Goal: Task Accomplishment & Management: Manage account settings

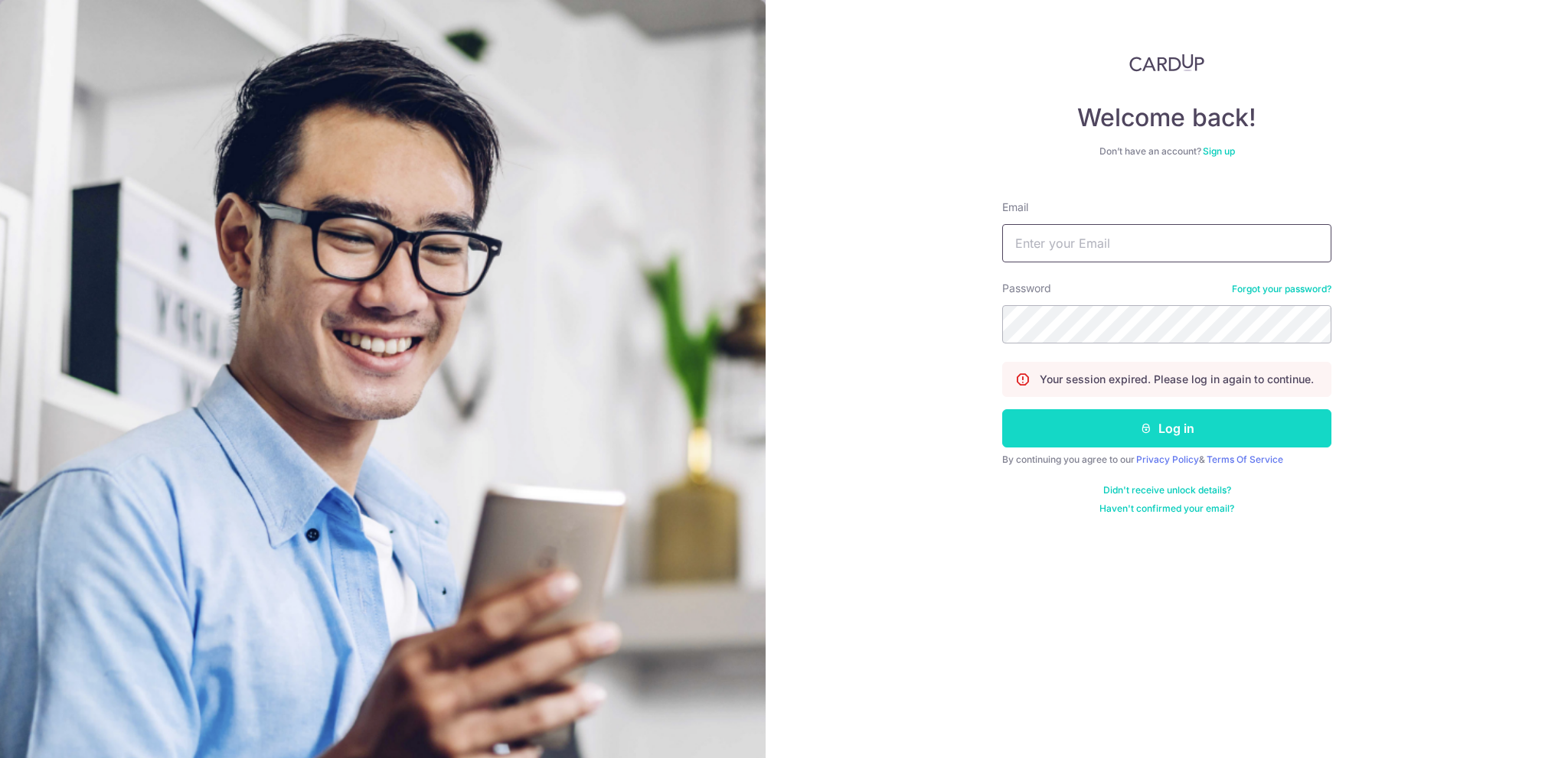
type input "[EMAIL_ADDRESS][PERSON_NAME][PERSON_NAME][DOMAIN_NAME]"
click at [1118, 424] on button "Log in" at bounding box center [1167, 429] width 329 height 39
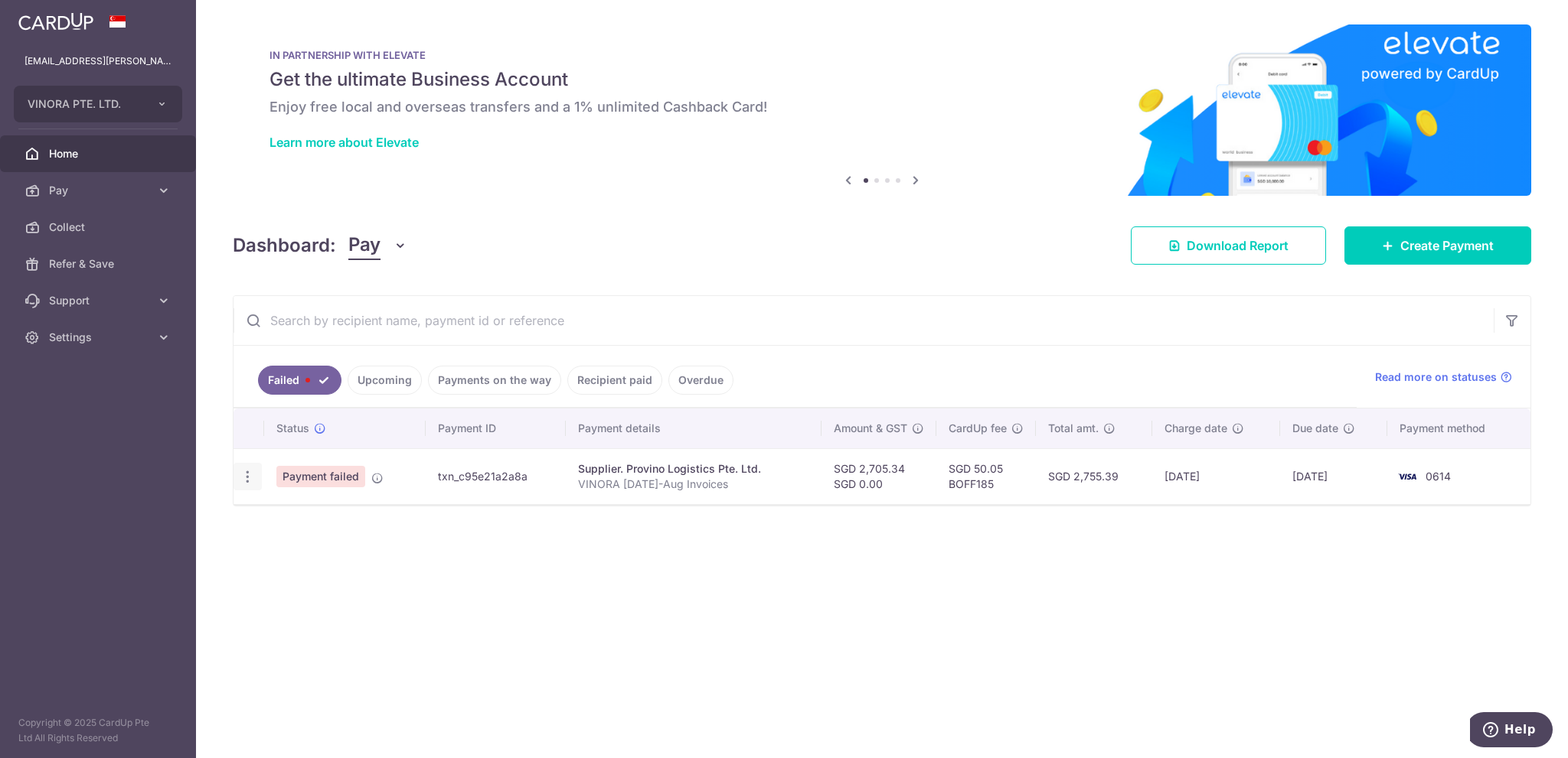
click at [243, 481] on icon "button" at bounding box center [247, 477] width 16 height 16
drag, startPoint x: 616, startPoint y: 556, endPoint x: 629, endPoint y: 539, distance: 21.4
click at [618, 552] on div "Status Payment ID Payment details Amount & GST CardUp fee Total amt. Charge dat…" at bounding box center [882, 485] width 1297 height 154
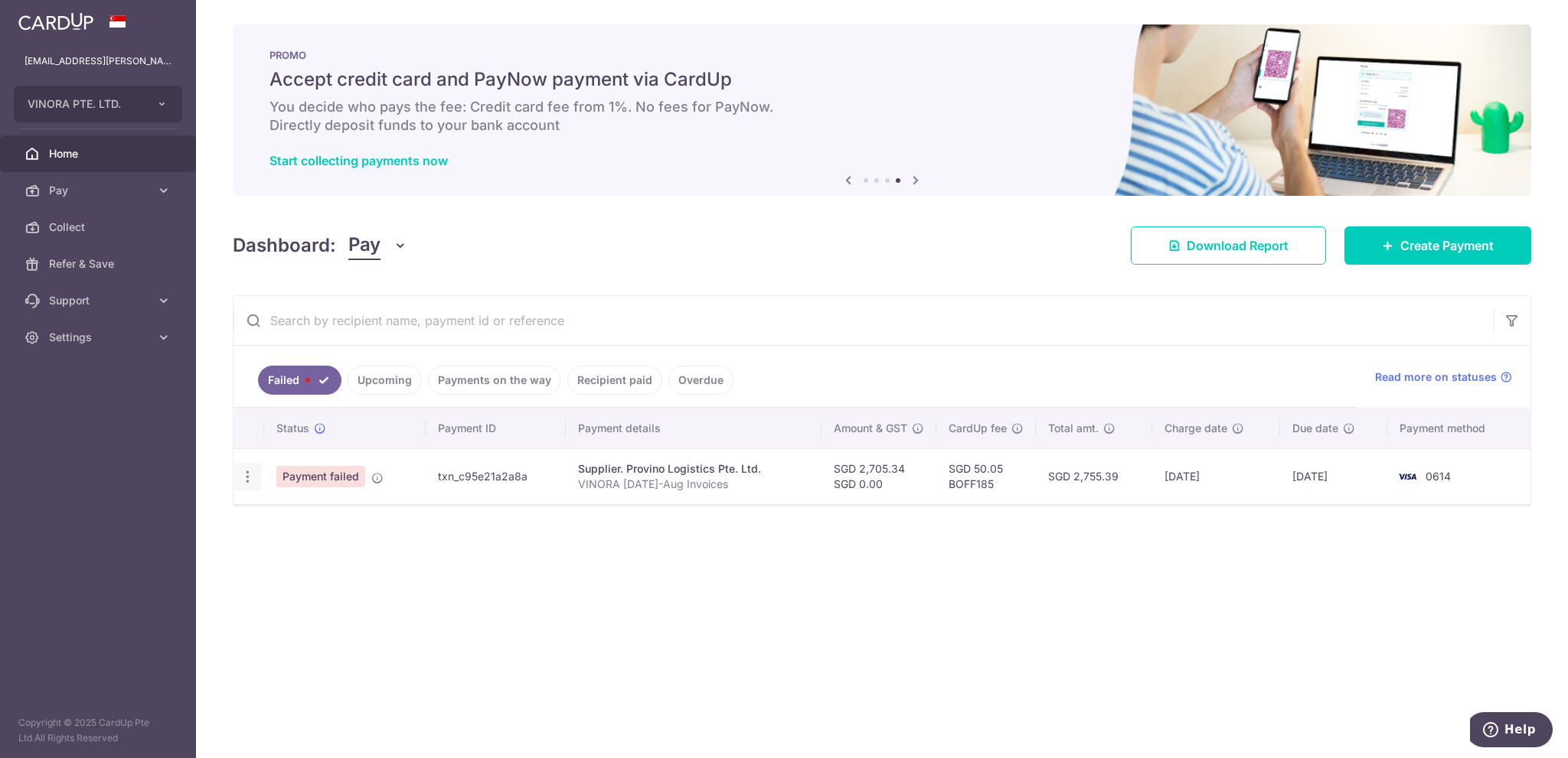
click at [241, 481] on icon "button" at bounding box center [247, 477] width 16 height 16
click at [307, 510] on span "Update payment" at bounding box center [329, 519] width 104 height 19
radio input "true"
type input "2,705.34"
type input "0.00"
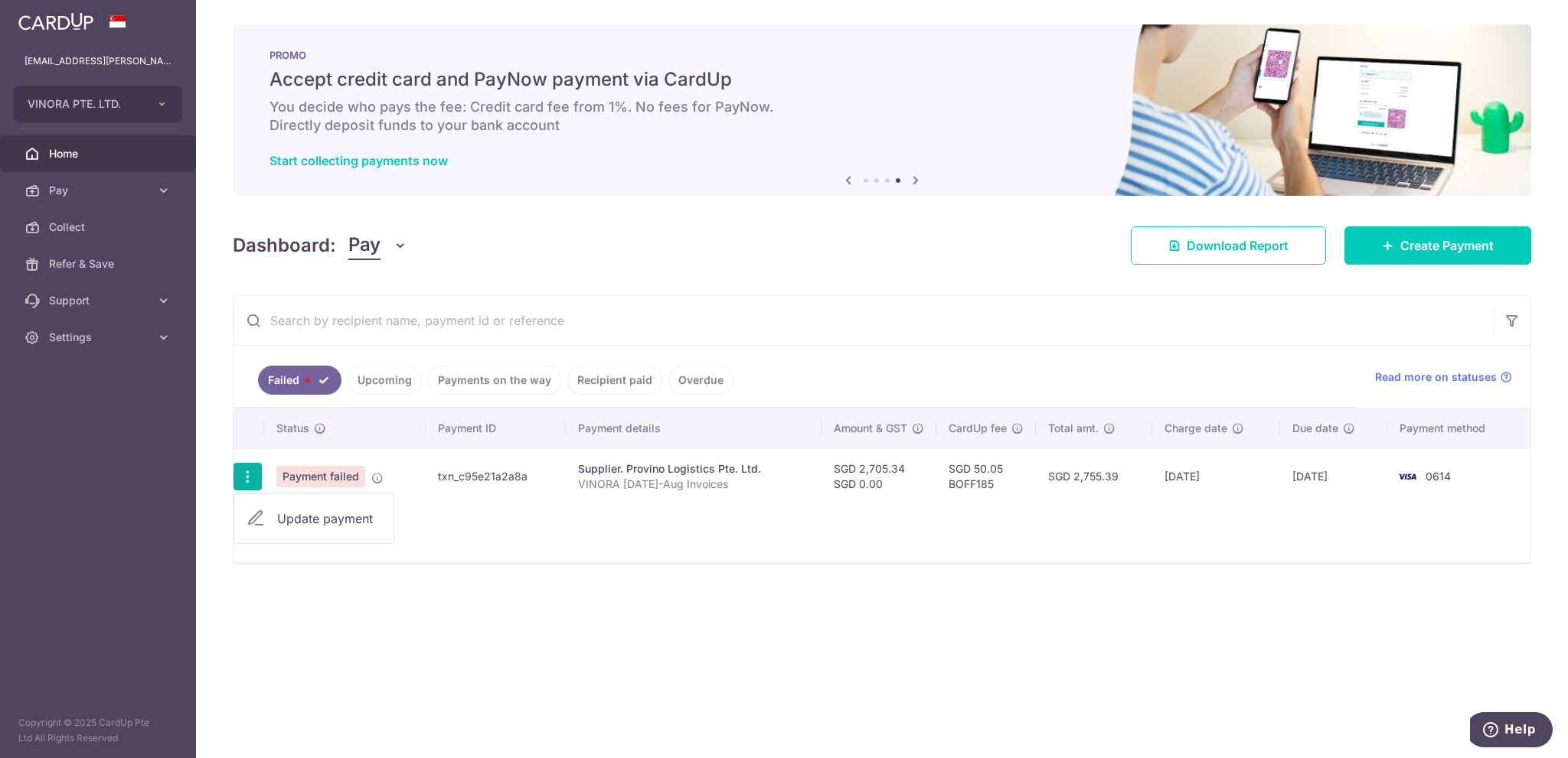
type input "VINORA [DATE]-Aug Invoices"
type input "provino"
type input "BOFF185"
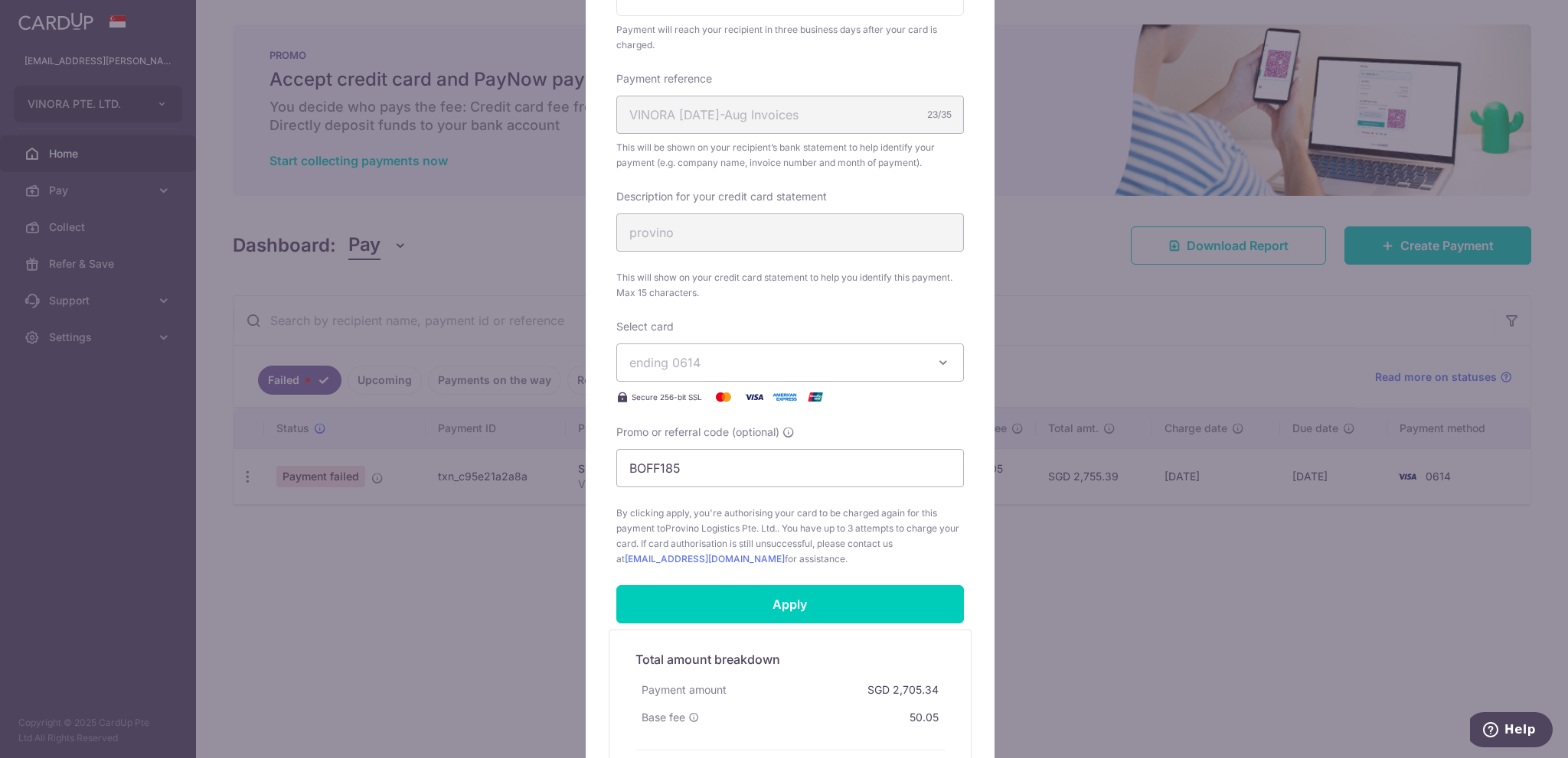
scroll to position [459, 0]
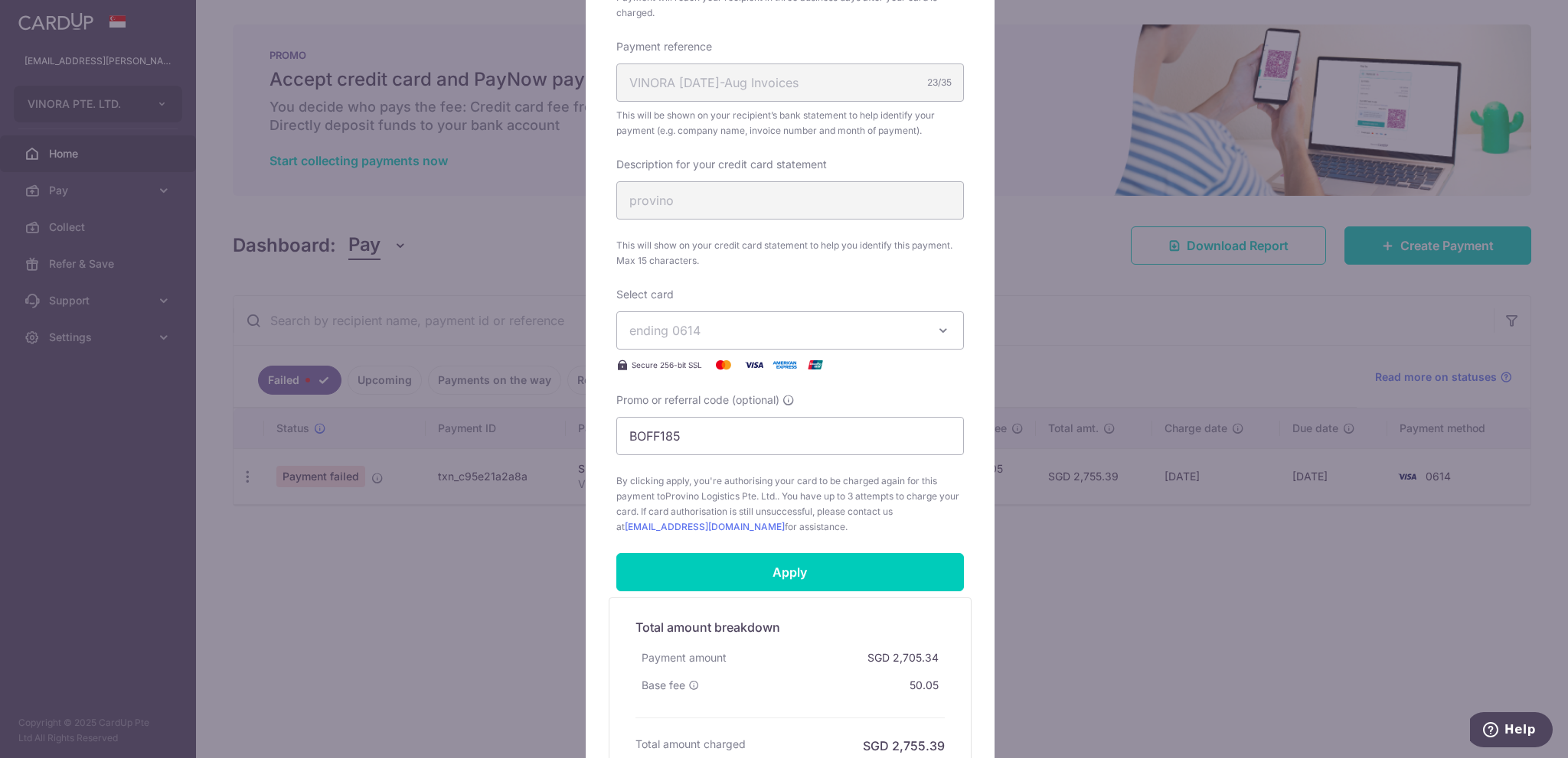
click at [764, 339] on button "ending 0614" at bounding box center [790, 331] width 348 height 39
click at [775, 484] on link "**** 8000" at bounding box center [790, 476] width 346 height 37
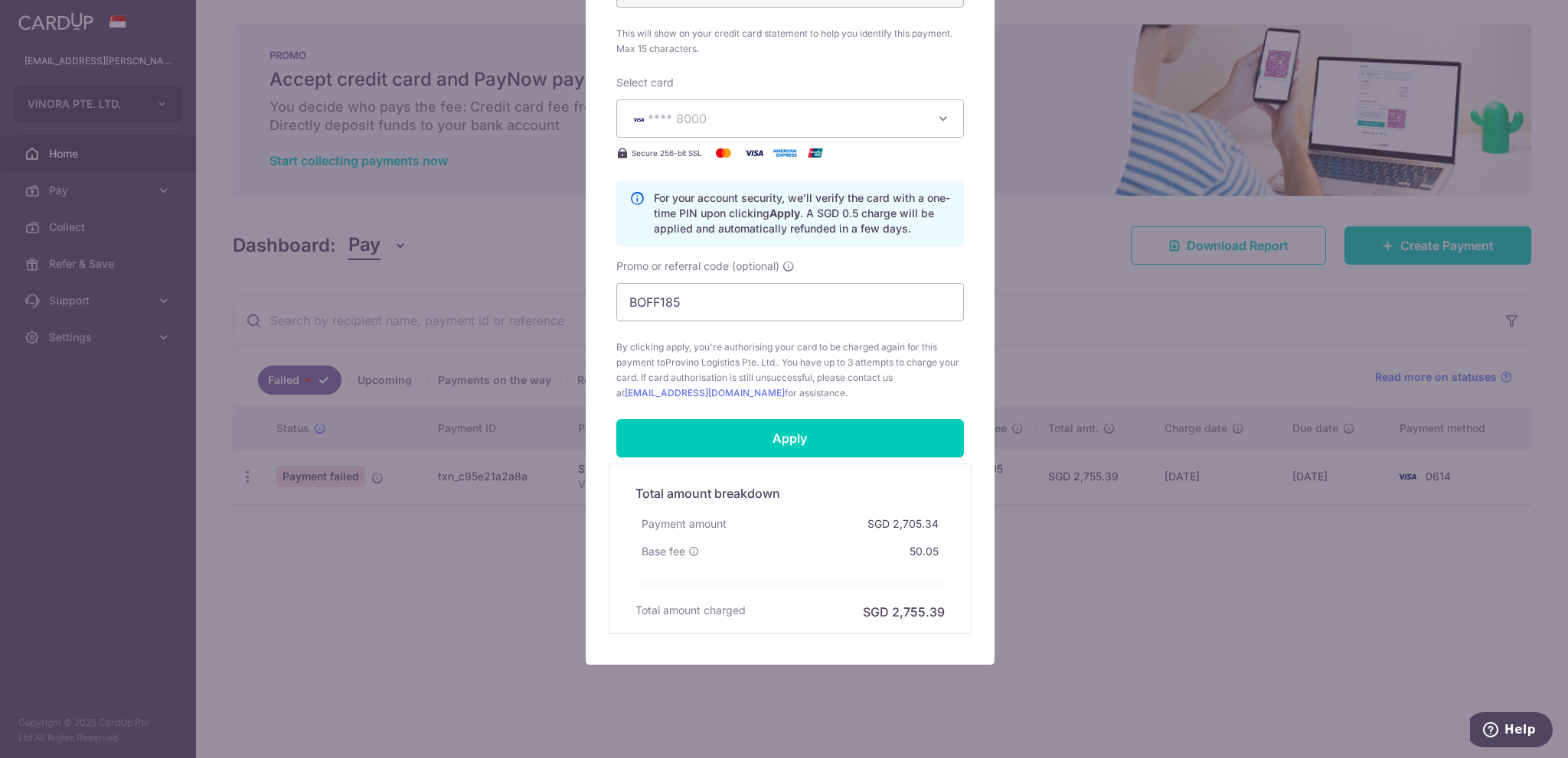
scroll to position [685, 0]
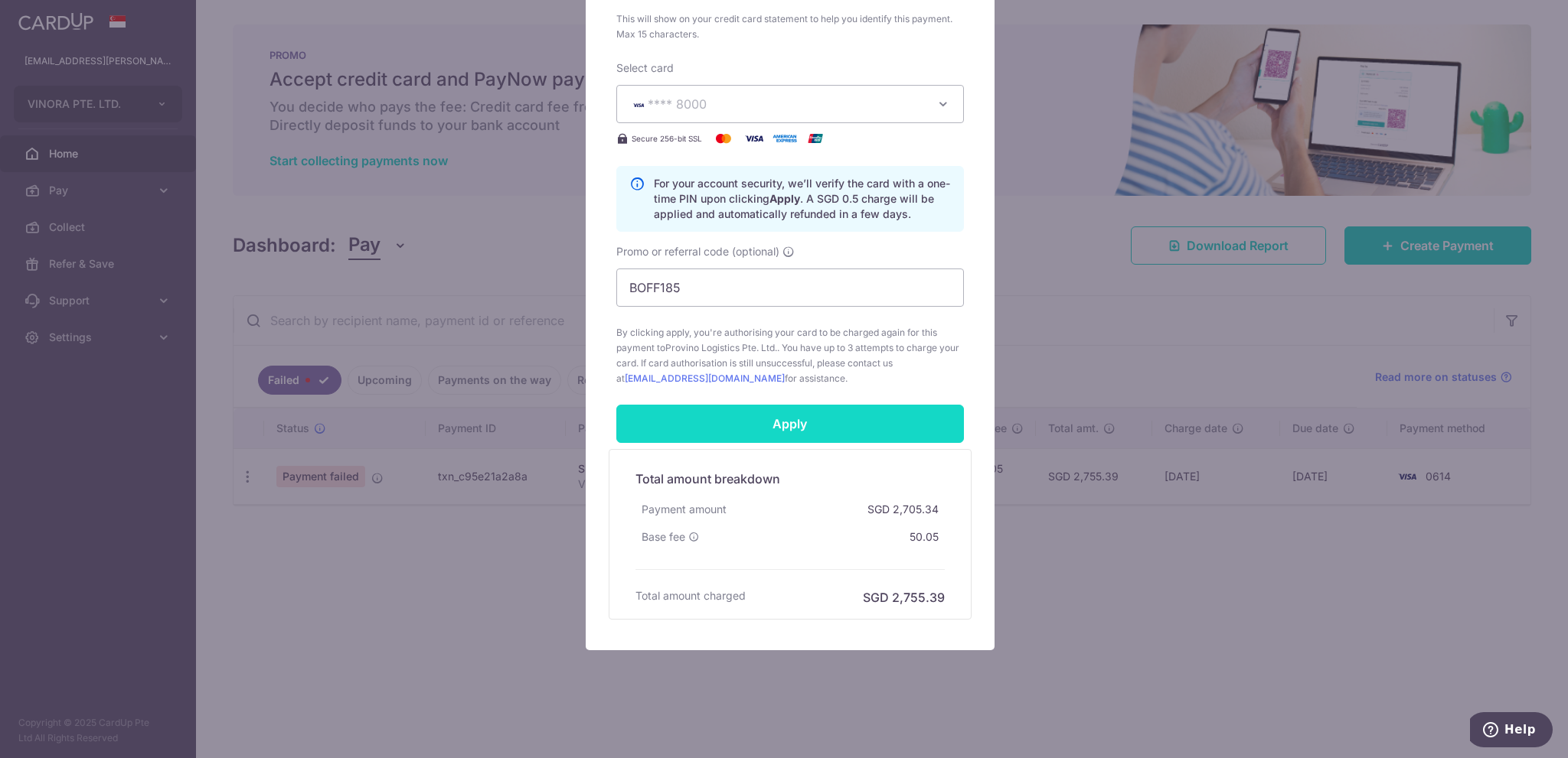
click at [786, 433] on input "Apply" at bounding box center [790, 424] width 348 height 39
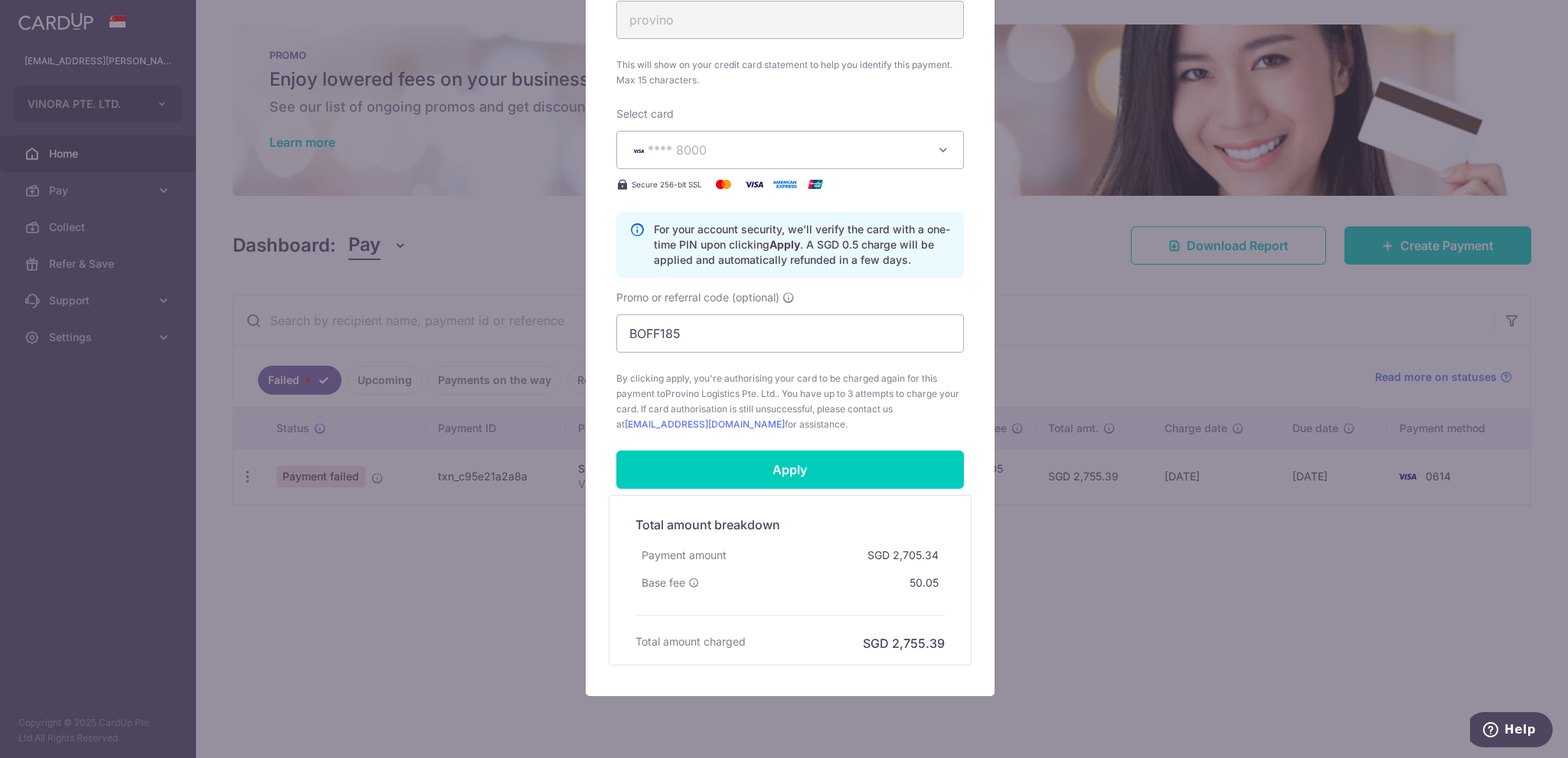
scroll to position [635, 0]
